Goal: Information Seeking & Learning: Learn about a topic

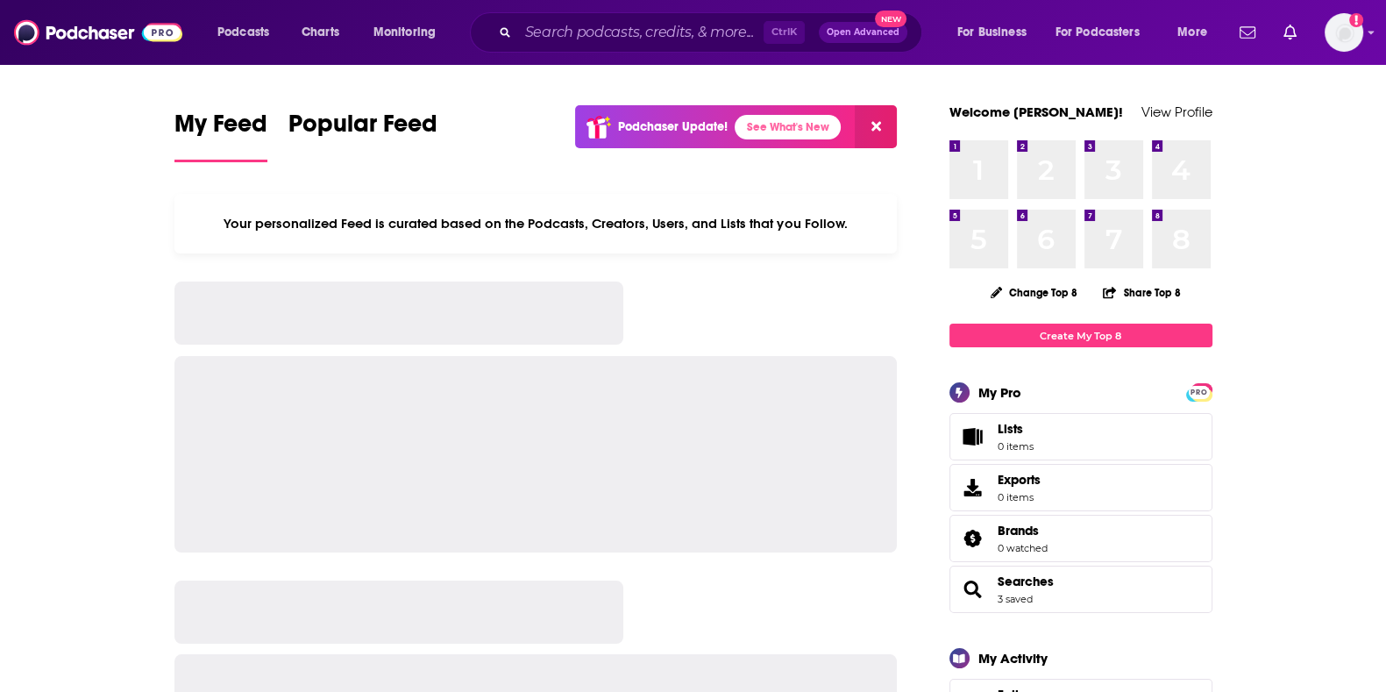
click at [587, 30] on input "Search podcasts, credits, & more..." at bounding box center [640, 32] width 245 height 28
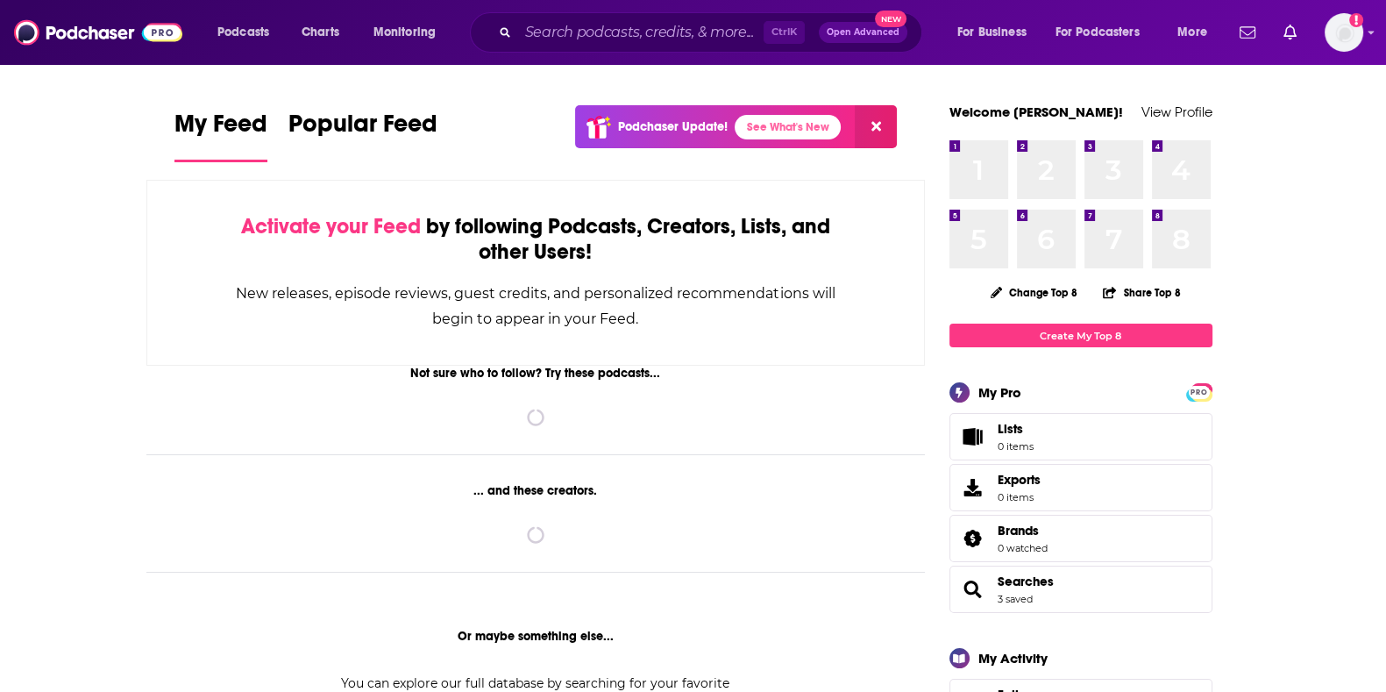
click at [587, 30] on input "Search podcasts, credits, & more..." at bounding box center [640, 32] width 245 height 28
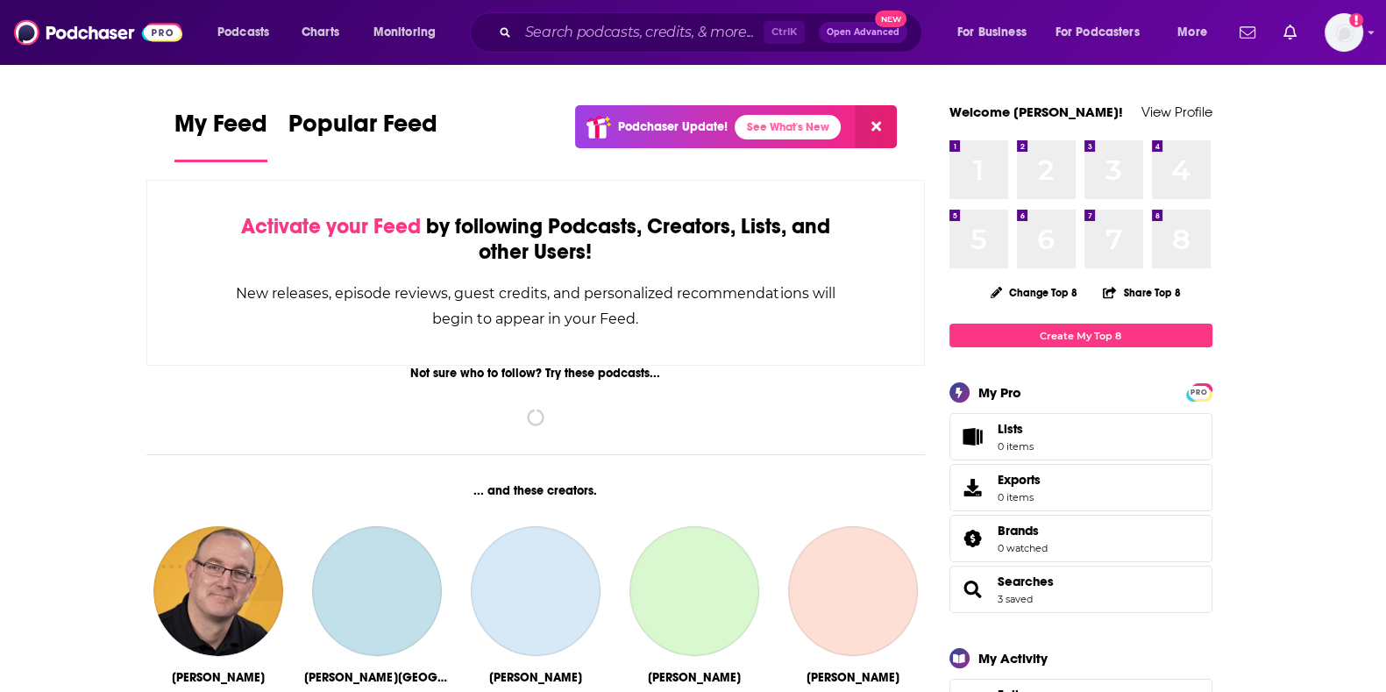
click at [587, 30] on input "Search podcasts, credits, & more..." at bounding box center [640, 32] width 245 height 28
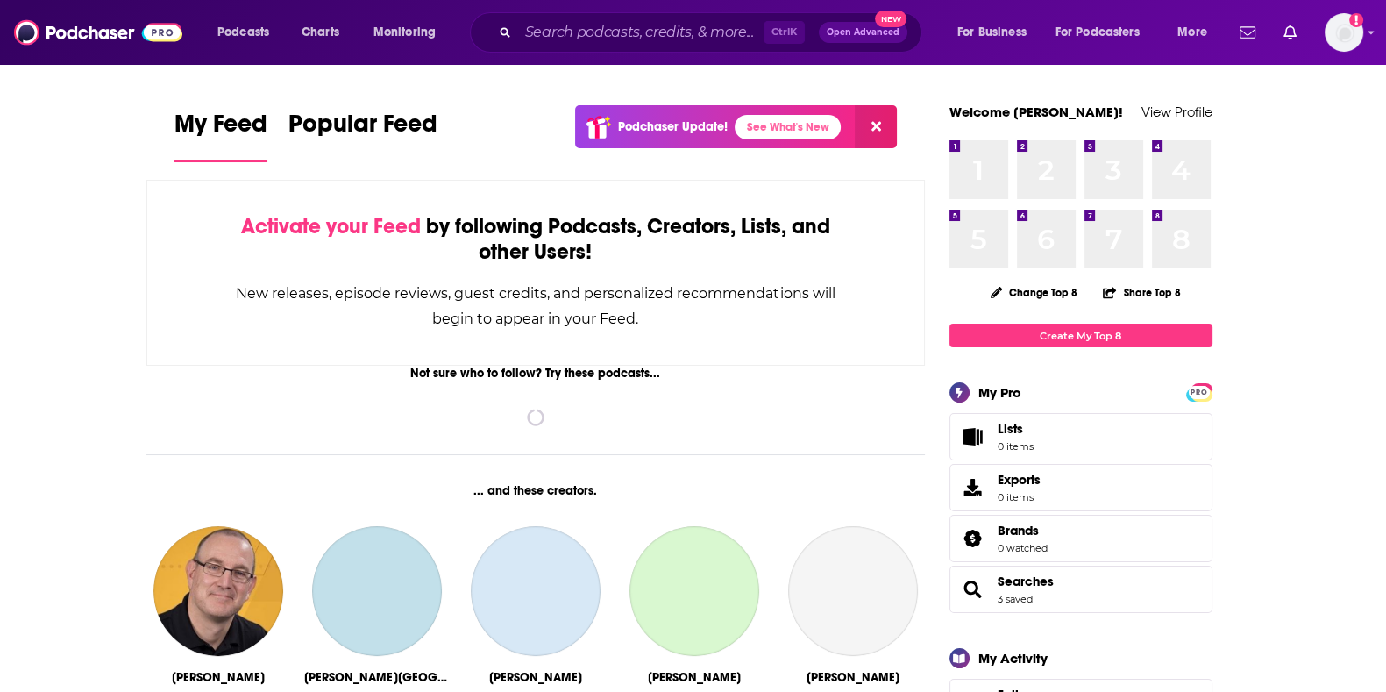
click at [662, 24] on input "Search podcasts, credits, & more..." at bounding box center [640, 32] width 245 height 28
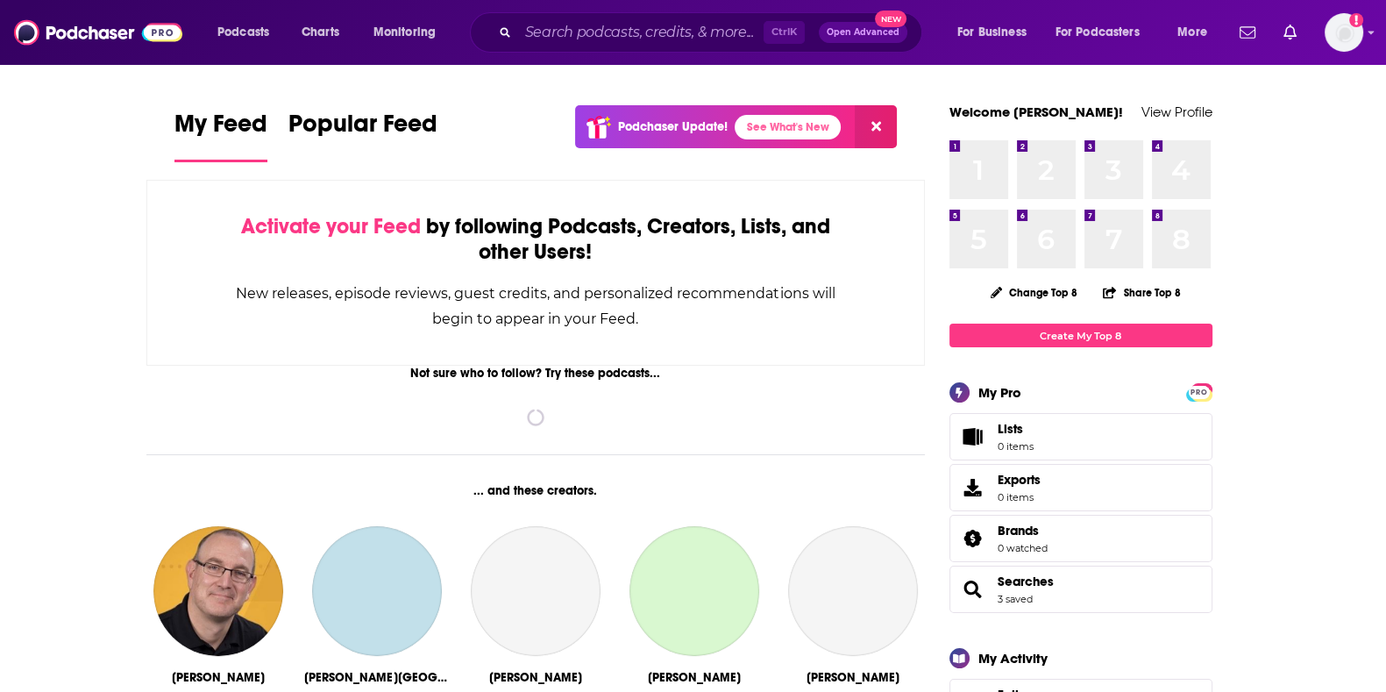
click at [661, 24] on input "Search podcasts, credits, & more..." at bounding box center [640, 32] width 245 height 28
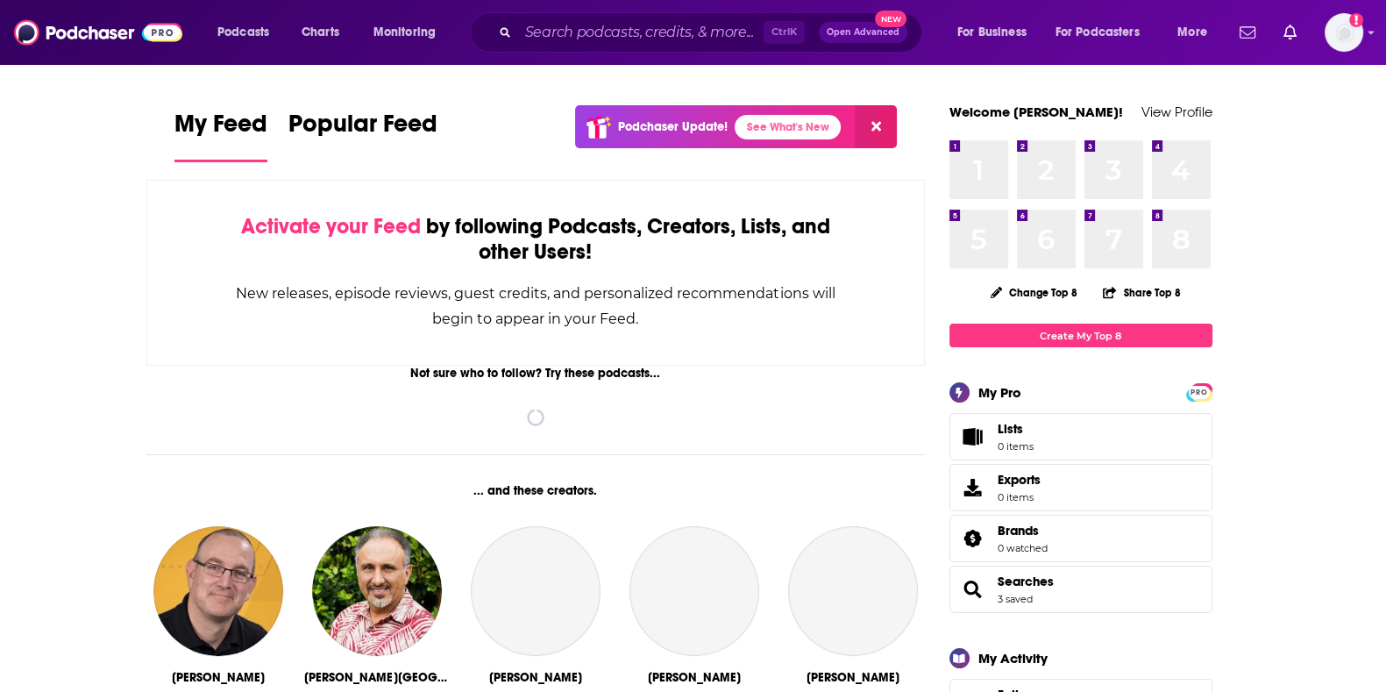
click at [689, 24] on input "Search podcasts, credits, & more..." at bounding box center [640, 32] width 245 height 28
click at [605, 26] on input "Search podcasts, credits, & more..." at bounding box center [640, 32] width 245 height 28
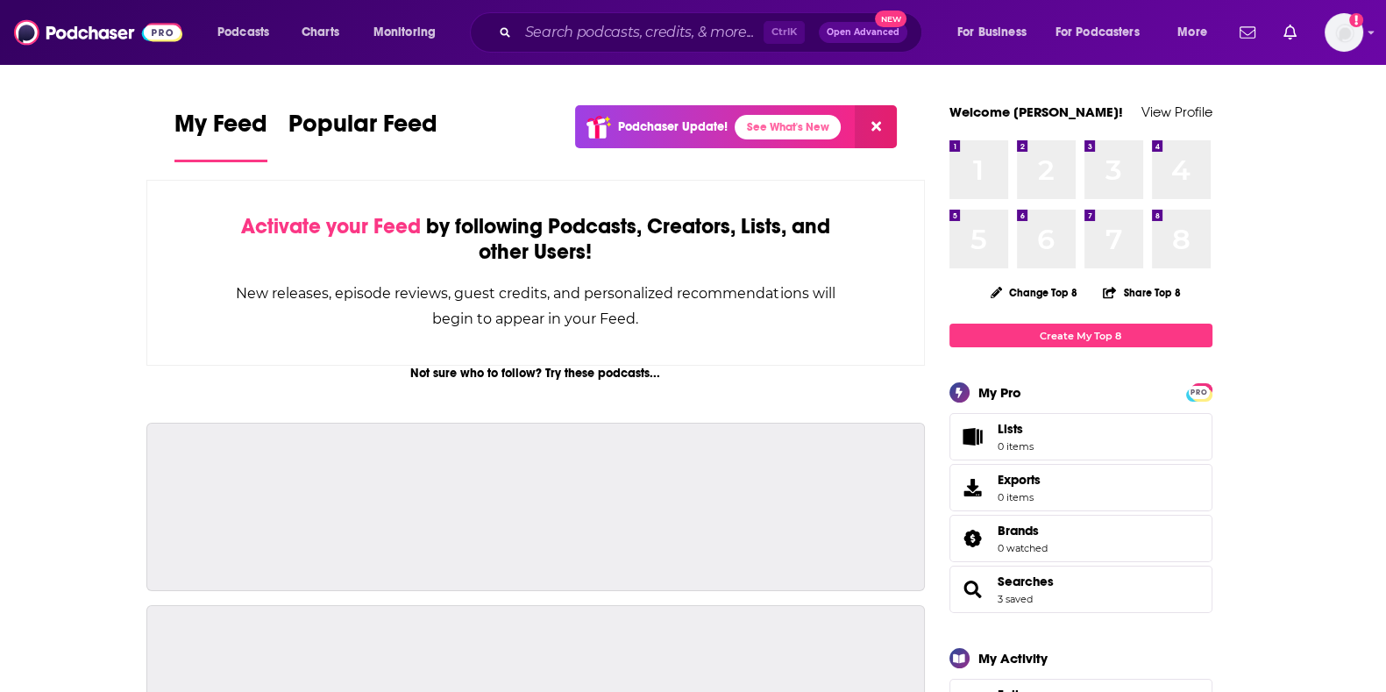
click at [603, 27] on input "Search podcasts, credits, & more..." at bounding box center [640, 32] width 245 height 28
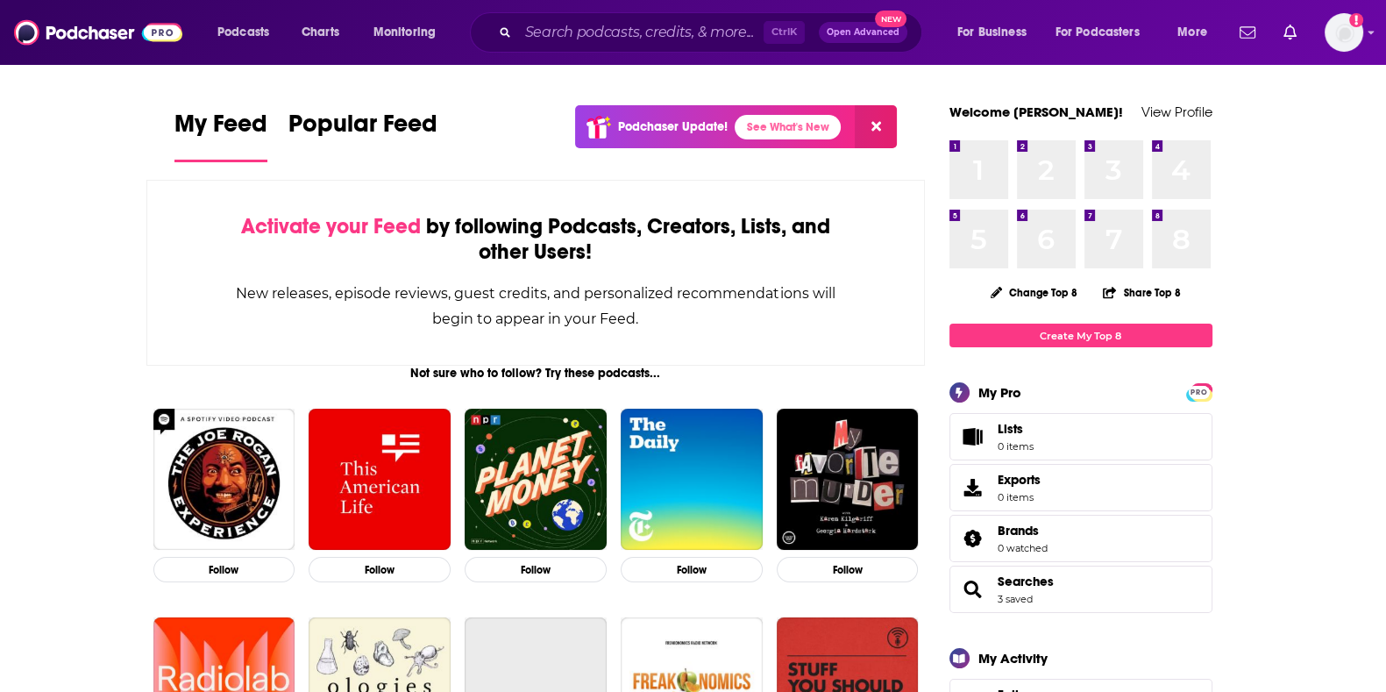
click at [596, 35] on input "Search podcasts, credits, & more..." at bounding box center [640, 32] width 245 height 28
drag, startPoint x: 517, startPoint y: 18, endPoint x: 510, endPoint y: 28, distance: 11.9
click at [511, 28] on div "Ctrl K Open Advanced New" at bounding box center [696, 32] width 452 height 40
click at [650, 29] on input "Search podcasts, credits, & more..." at bounding box center [640, 32] width 245 height 28
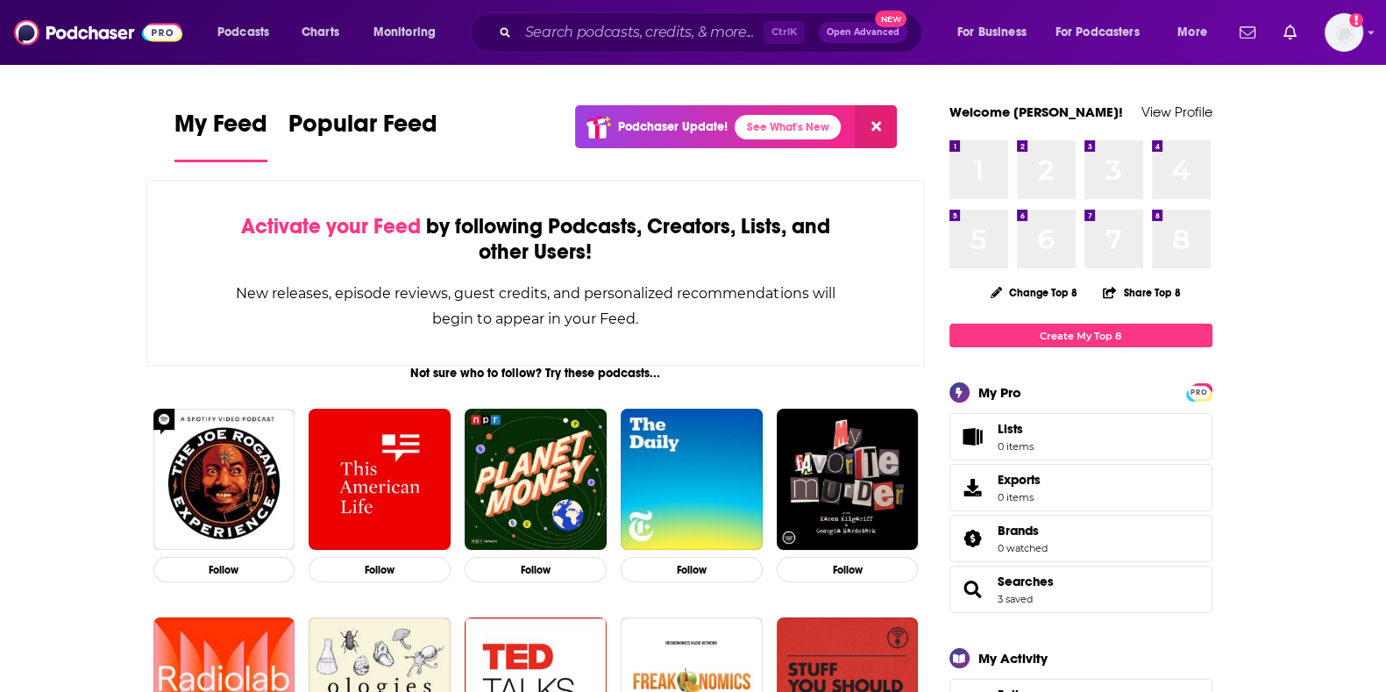
click at [693, 25] on input "Search podcasts, credits, & more..." at bounding box center [640, 32] width 245 height 28
click at [585, 28] on input "Search podcasts, credits, & more..." at bounding box center [640, 32] width 245 height 28
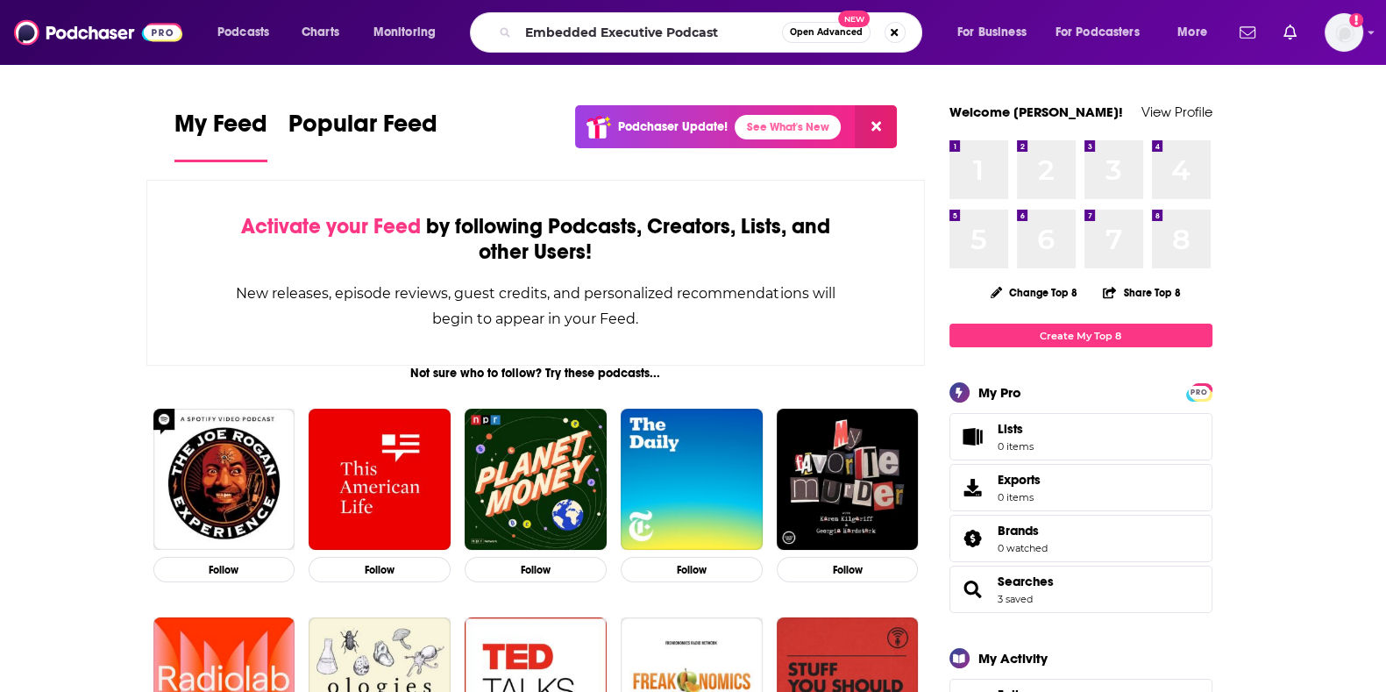
type input "Embedded Executive Podcast"
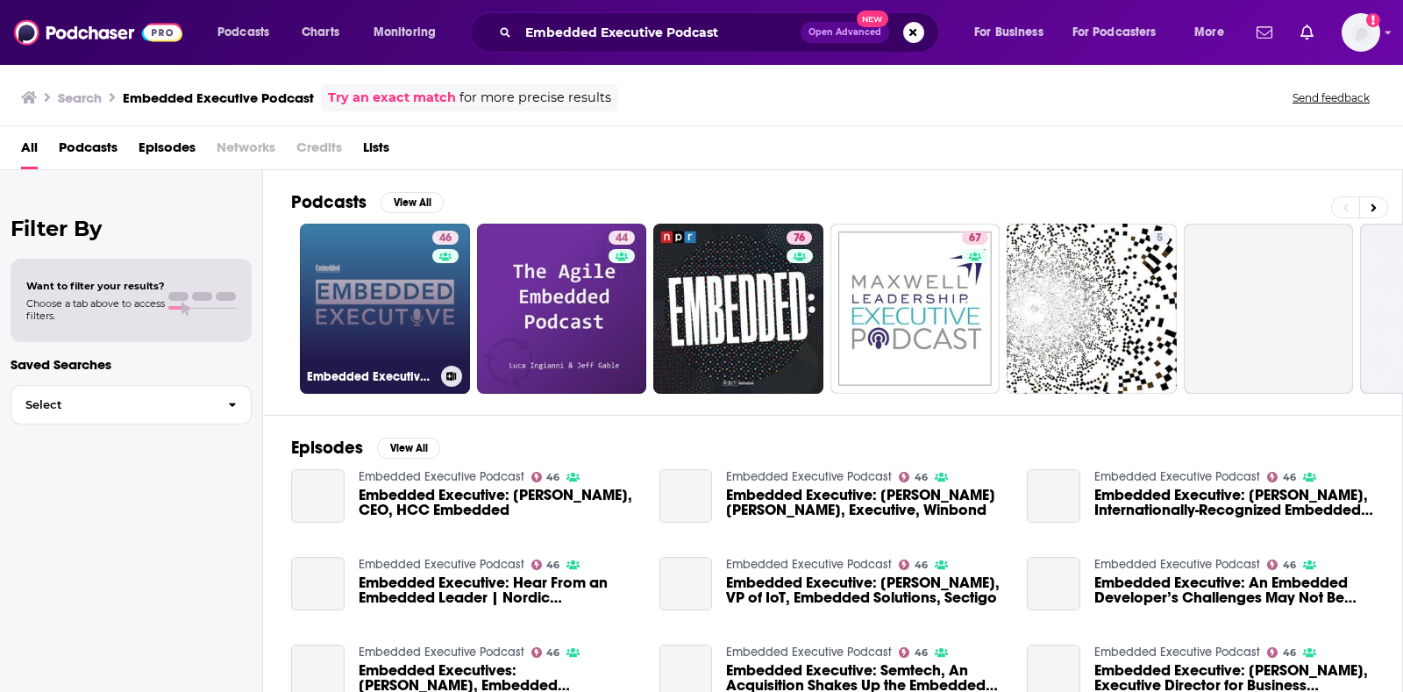
click at [399, 303] on link "46 Embedded Executive Podcast" at bounding box center [385, 309] width 170 height 170
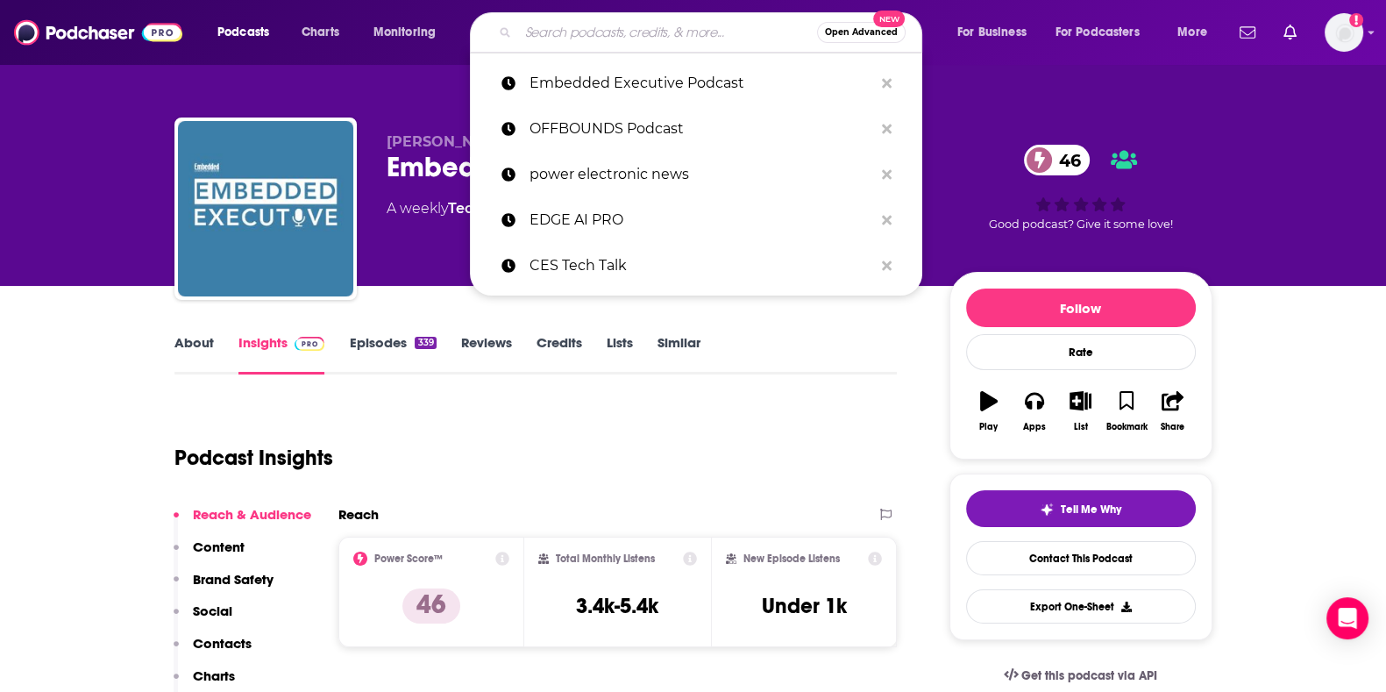
click at [544, 39] on input "Search podcasts, credits, & more..." at bounding box center [667, 32] width 299 height 28
click at [629, 28] on input "Search podcasts, credits, & more..." at bounding box center [667, 32] width 299 height 28
click at [649, 19] on input "Search podcasts, credits, & more..." at bounding box center [667, 32] width 299 height 28
click at [636, 22] on input "Search podcasts, credits, & more..." at bounding box center [667, 32] width 299 height 28
paste input "Remarkable Leadership Podcast"
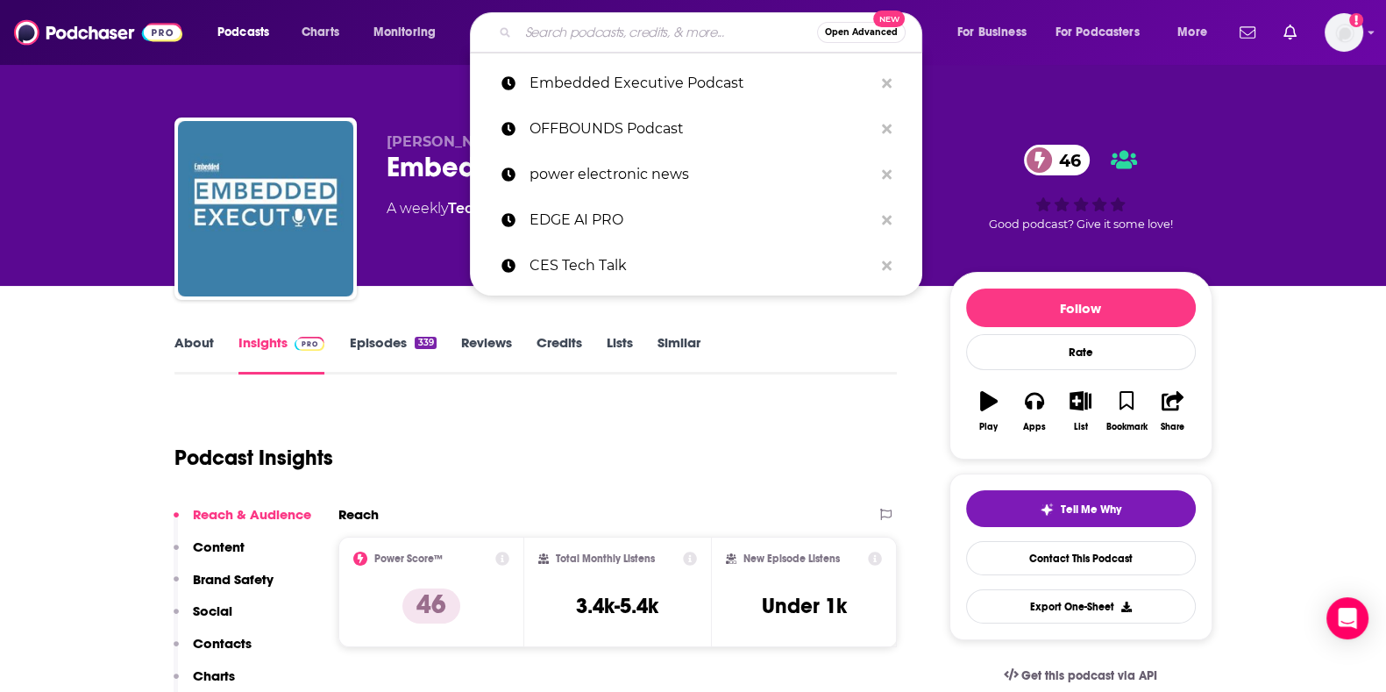
type input "Remarkable Leadership Podcast"
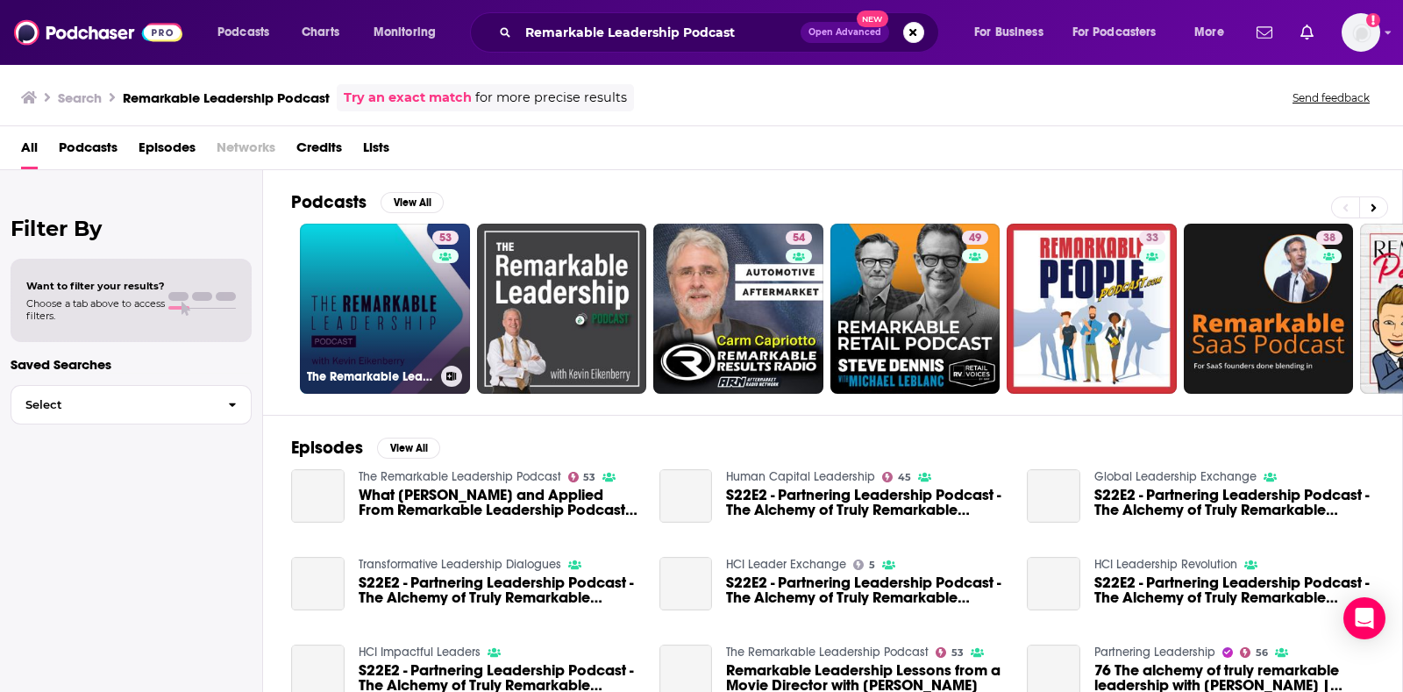
click at [429, 316] on link "53 The Remarkable Leadership Podcast" at bounding box center [385, 309] width 170 height 170
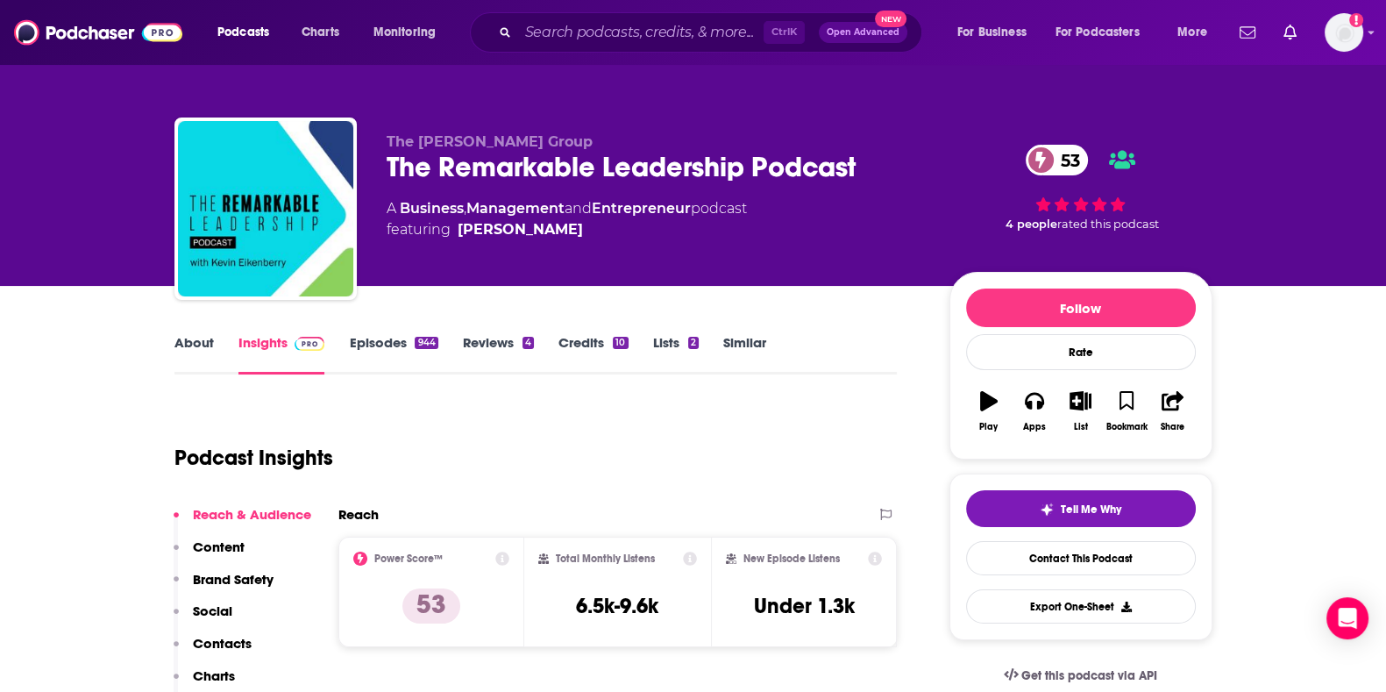
click at [742, 448] on div "Podcast Insights" at bounding box center [528, 446] width 709 height 89
